Goal: Task Accomplishment & Management: Complete application form

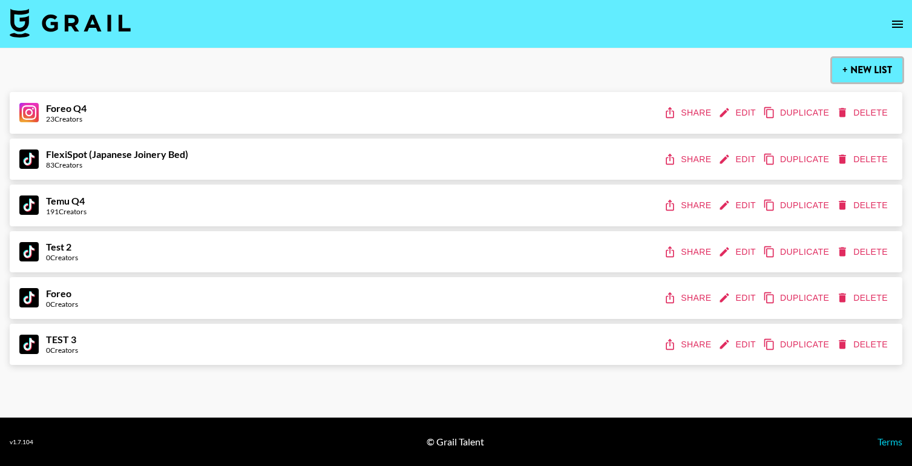
click at [849, 67] on button "+ New List" at bounding box center [867, 70] width 70 height 24
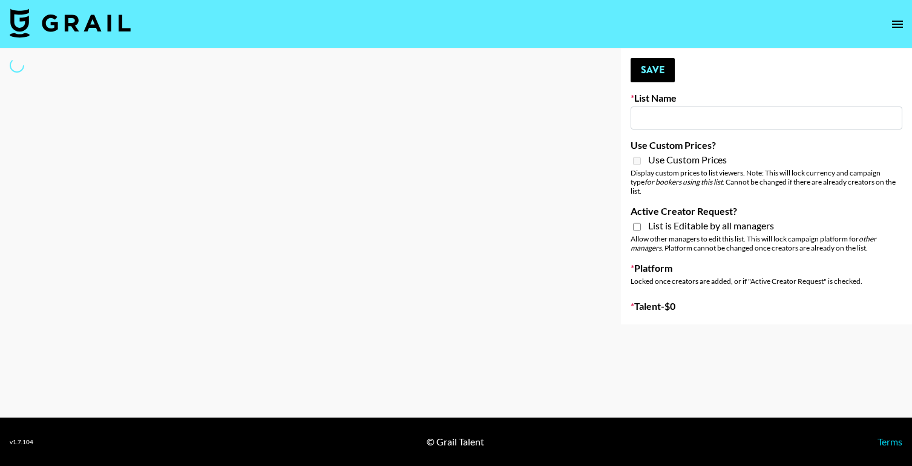
click at [719, 116] on input at bounding box center [766, 117] width 272 height 23
type input "New List"
select select "Song"
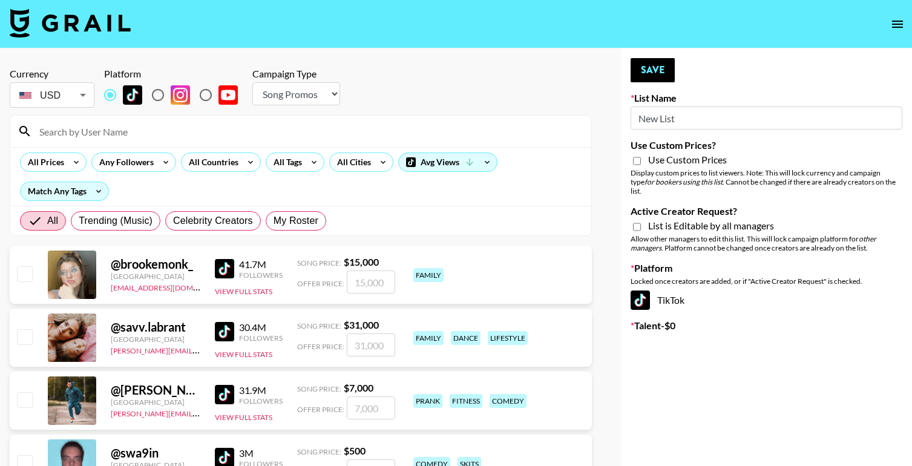
click at [680, 120] on input "New List" at bounding box center [766, 117] width 272 height 23
type input "ZENOWELL AI"
click at [205, 91] on input "radio" at bounding box center [205, 94] width 25 height 25
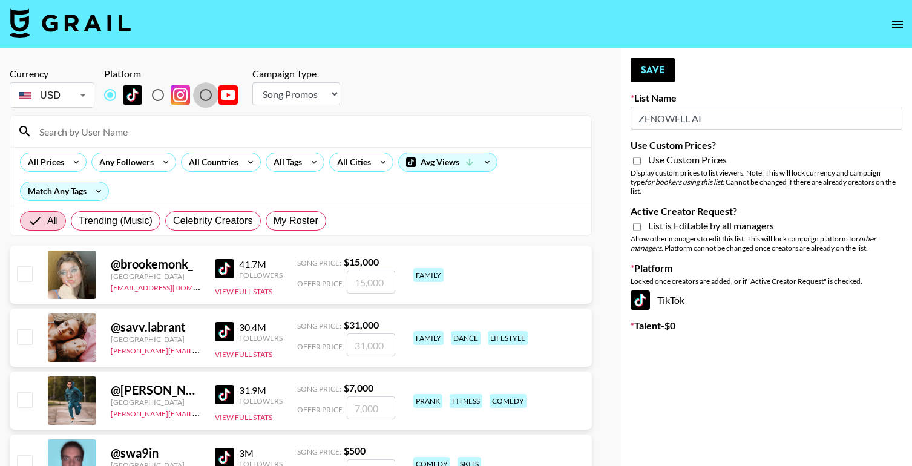
radio input "true"
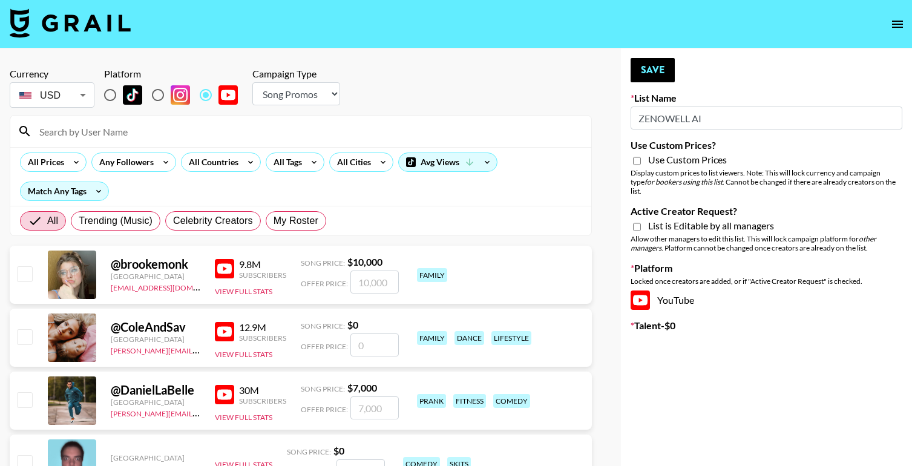
click at [305, 96] on select "Choose Type... Song Promos Brand Promos" at bounding box center [296, 93] width 88 height 23
select select "Brand"
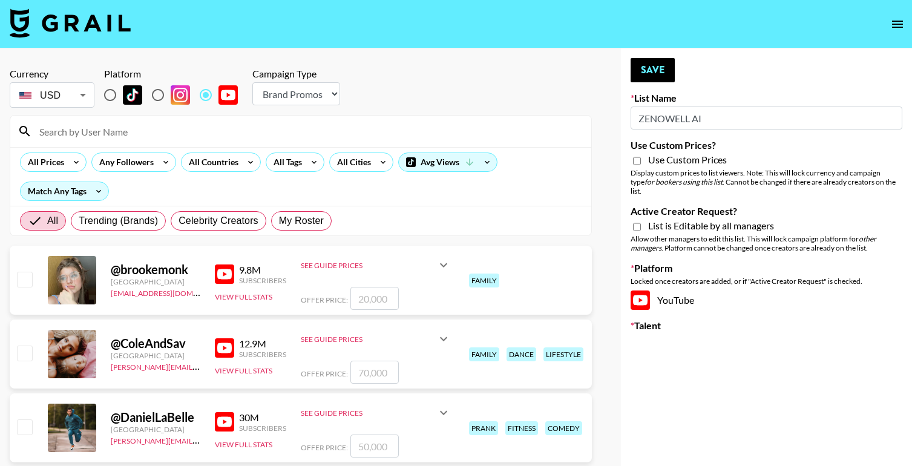
click at [636, 160] on input "Use Custom Prices?" at bounding box center [637, 160] width 8 height 11
checkbox input "true"
click at [636, 221] on input "Active Creator Request?" at bounding box center [637, 226] width 8 height 11
checkbox input "true"
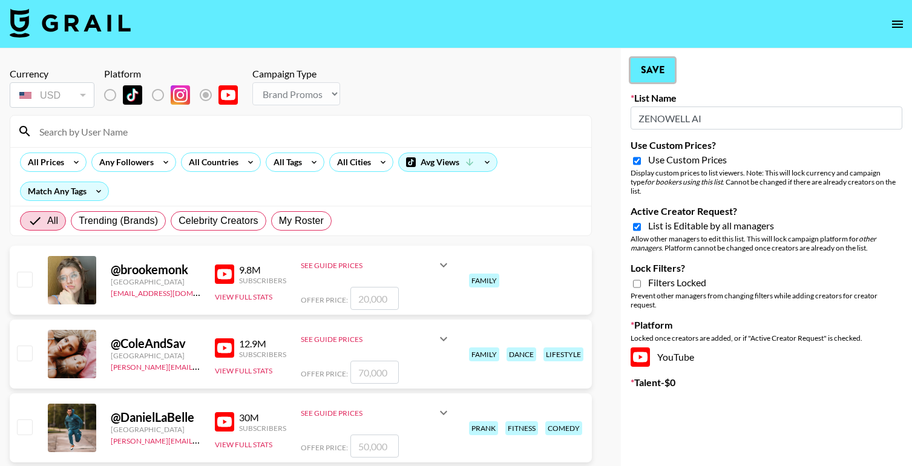
click at [657, 68] on button "Save" at bounding box center [652, 70] width 44 height 24
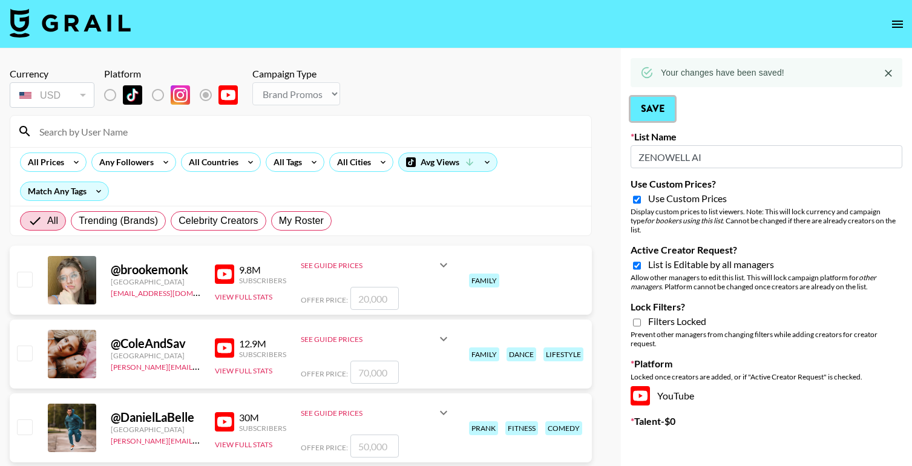
click at [645, 109] on button "Save" at bounding box center [652, 109] width 44 height 24
click at [897, 26] on icon "open drawer" at bounding box center [897, 24] width 15 height 15
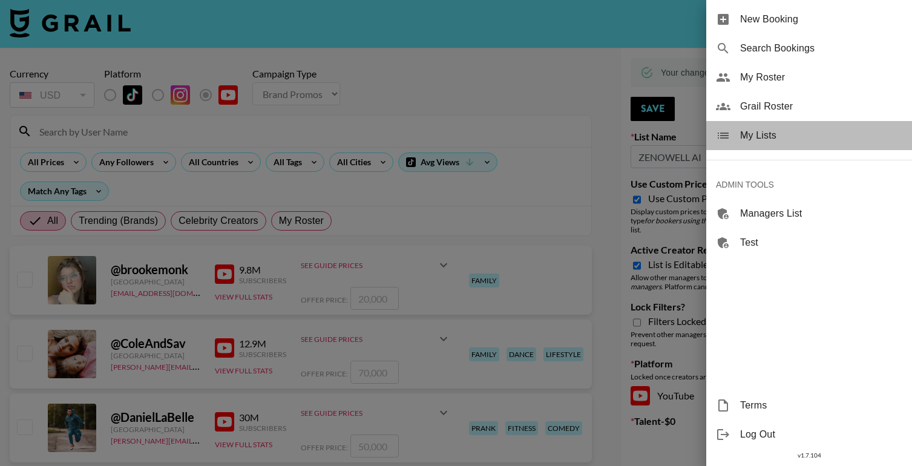
click at [765, 136] on span "My Lists" at bounding box center [821, 135] width 162 height 15
